Goal: Use online tool/utility

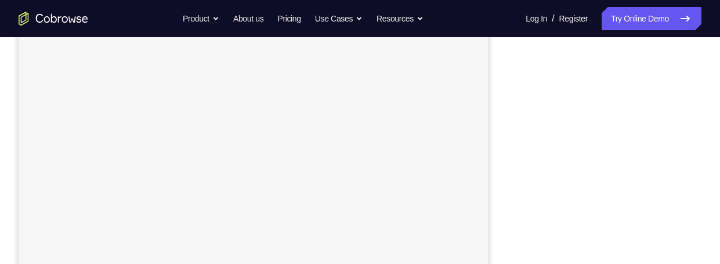
scroll to position [194, 0]
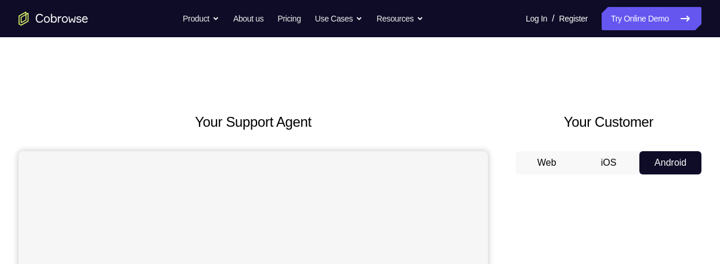
scroll to position [0, 0]
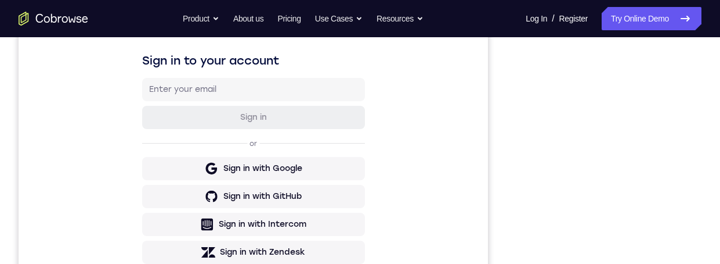
scroll to position [175, 0]
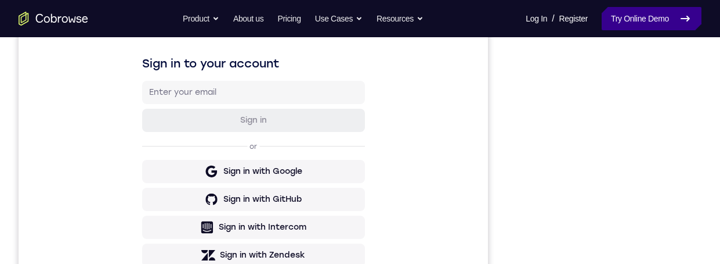
click at [652, 28] on link "Try Online Demo" at bounding box center [652, 18] width 100 height 23
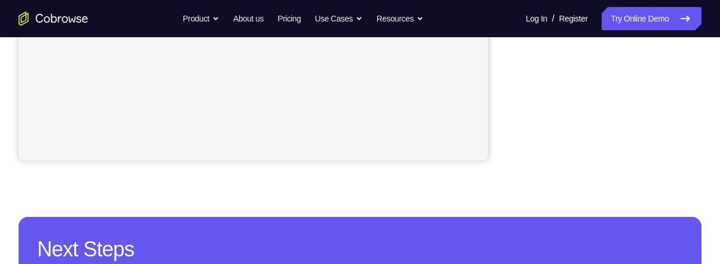
scroll to position [144, 0]
